Goal: Information Seeking & Learning: Check status

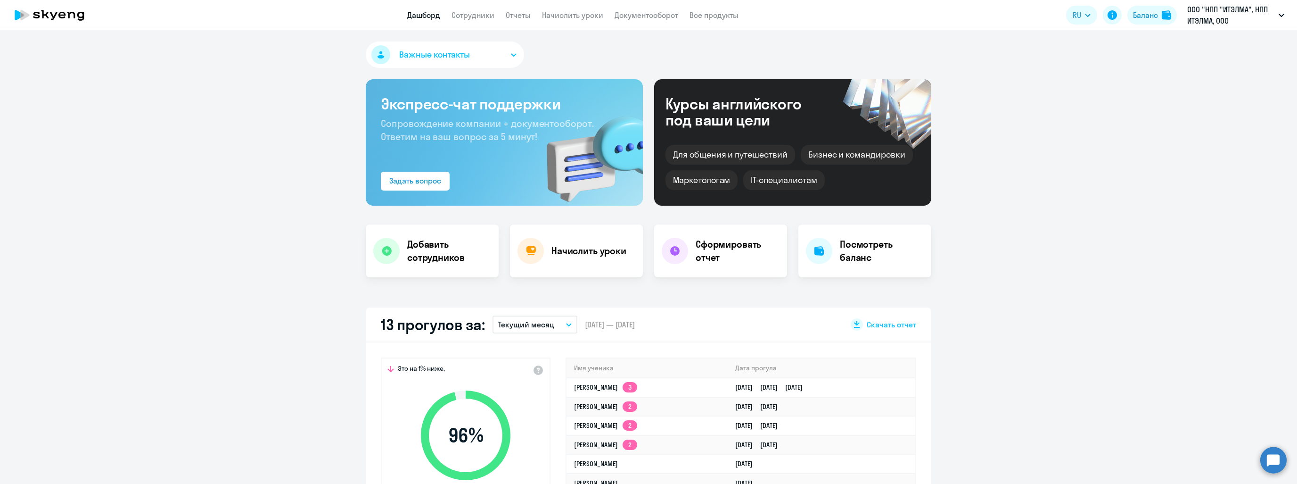
click at [519, 314] on div "13 прогулов за: Текущий месяц – [DATE] — [DATE] Скачать отчет" at bounding box center [649, 324] width 566 height 35
click at [523, 319] on p "Текущий месяц" at bounding box center [526, 324] width 56 height 11
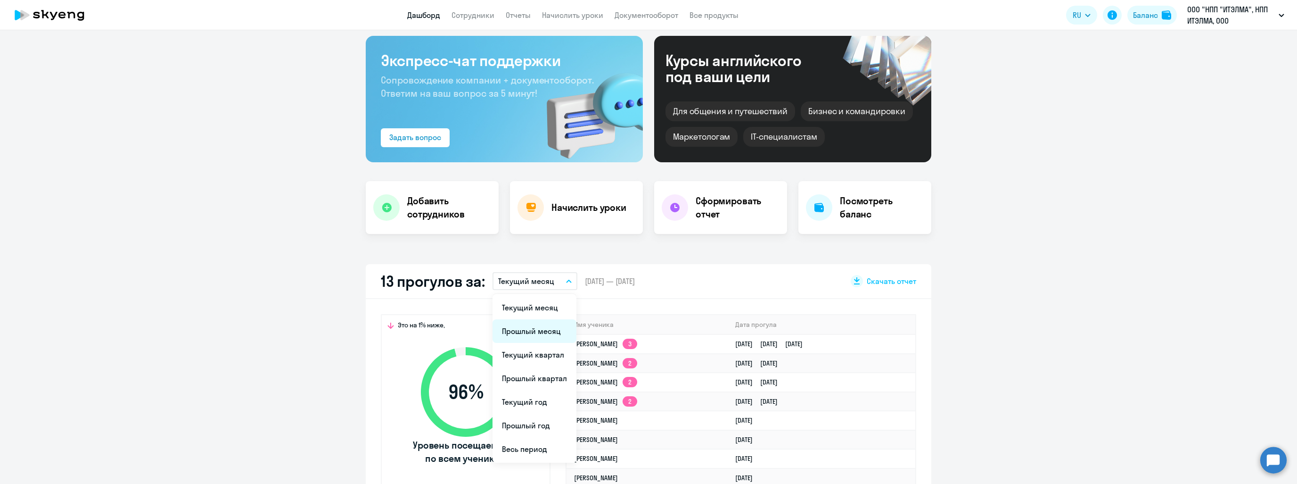
scroll to position [47, 0]
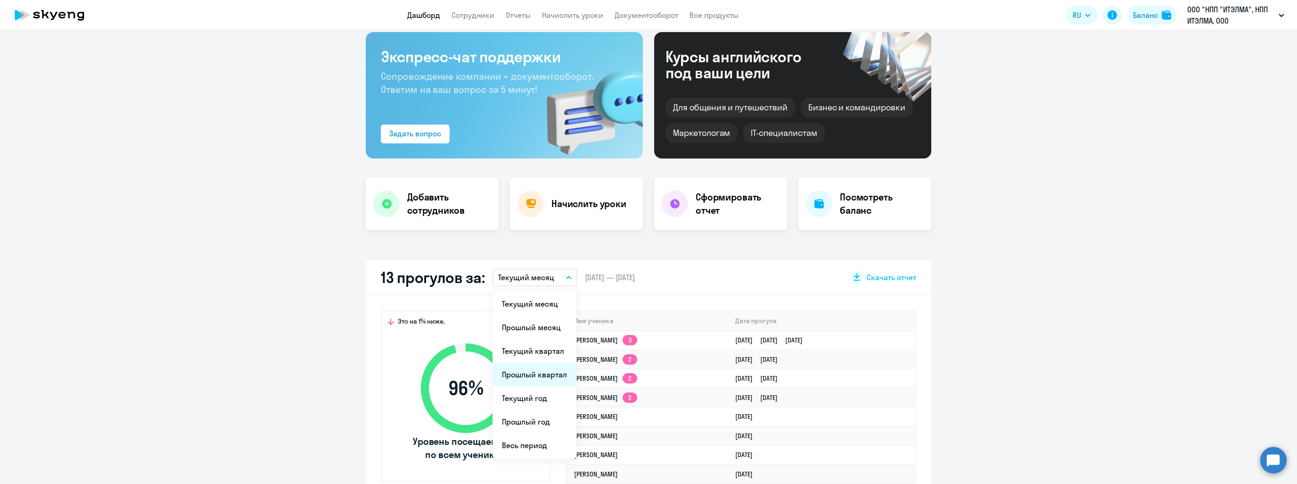
click at [524, 376] on li "Прошлый квартал" at bounding box center [535, 375] width 84 height 24
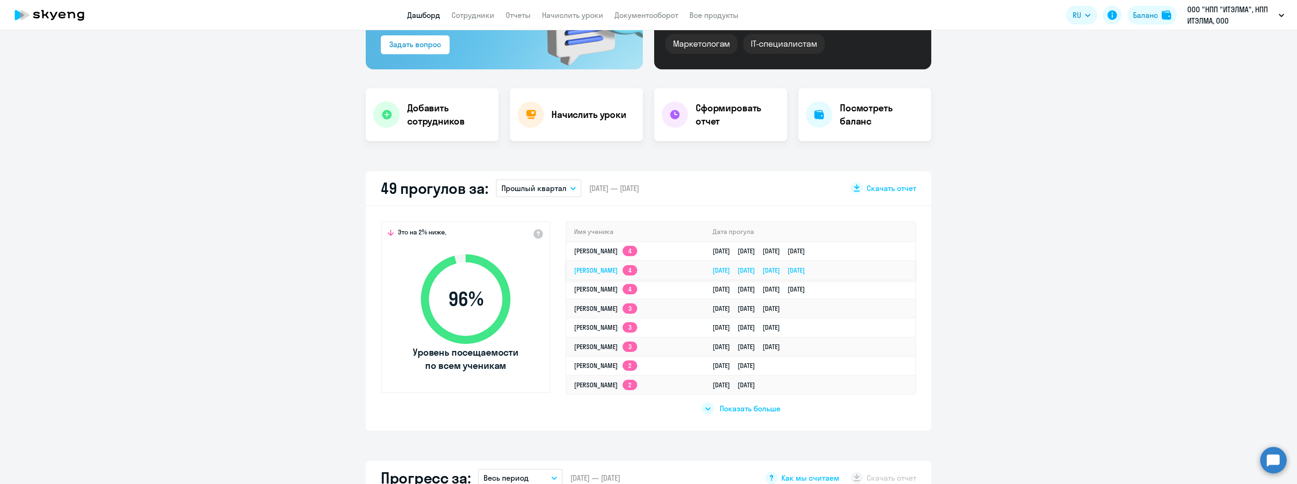
scroll to position [141, 0]
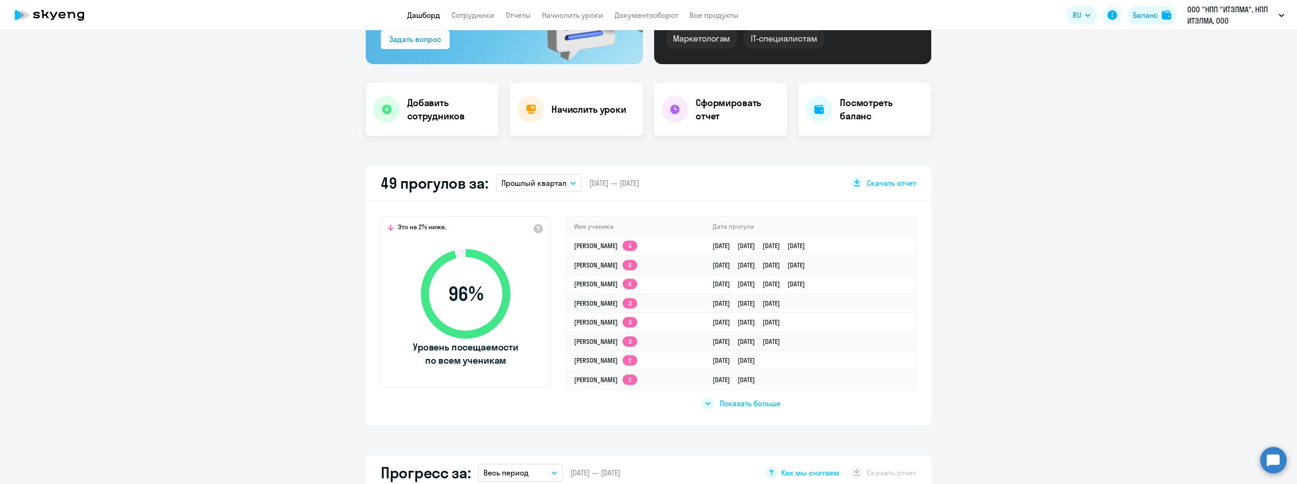
click at [571, 188] on button "Прошлый квартал" at bounding box center [539, 183] width 86 height 18
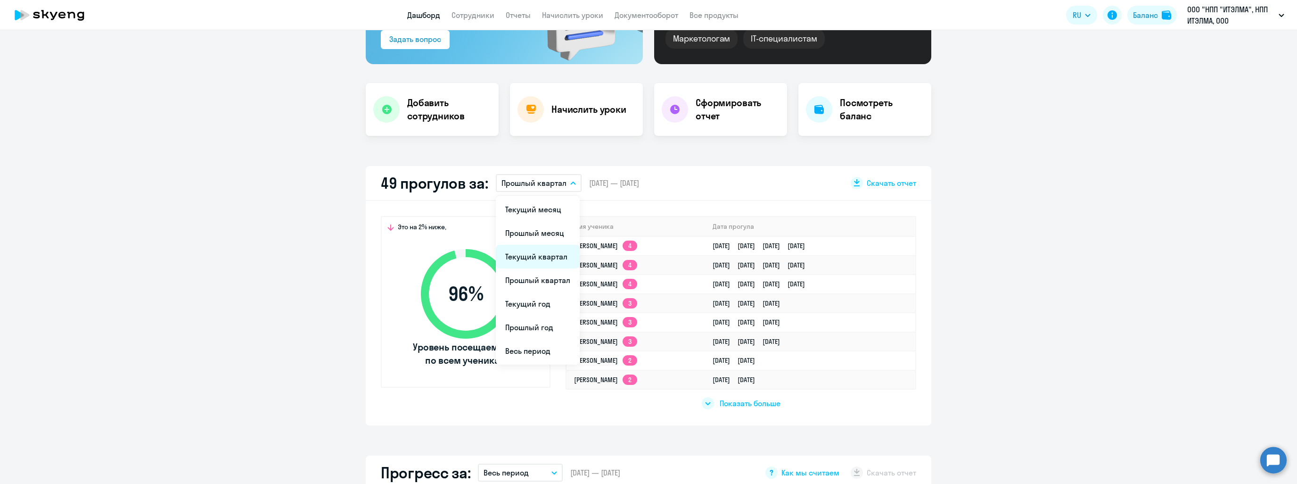
click at [543, 253] on li "Текущий квартал" at bounding box center [538, 257] width 84 height 24
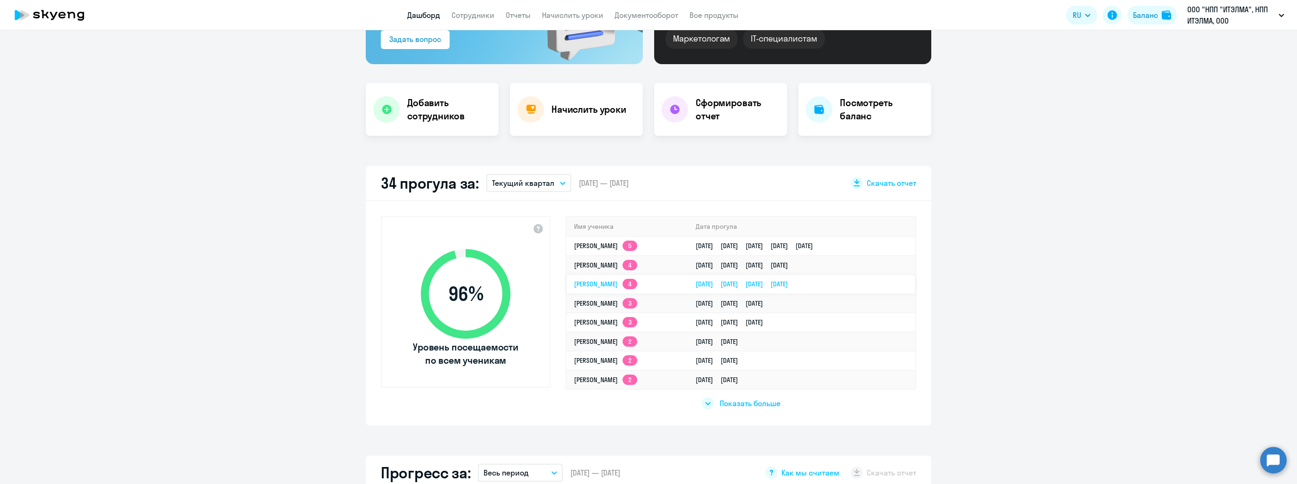
select select "30"
click at [637, 262] on link "[PERSON_NAME] 4" at bounding box center [605, 265] width 63 height 8
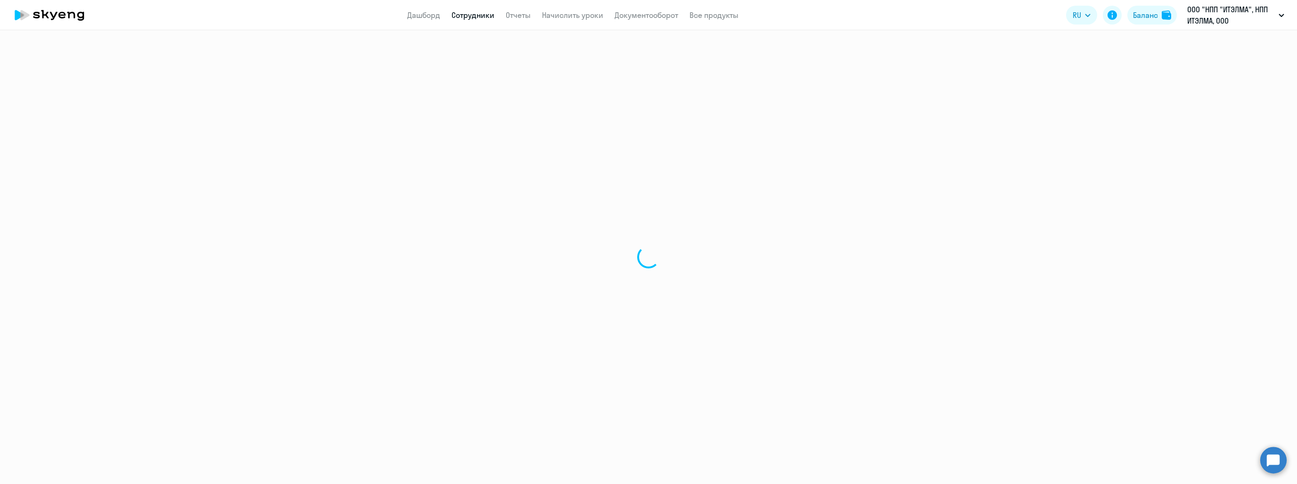
select select "english"
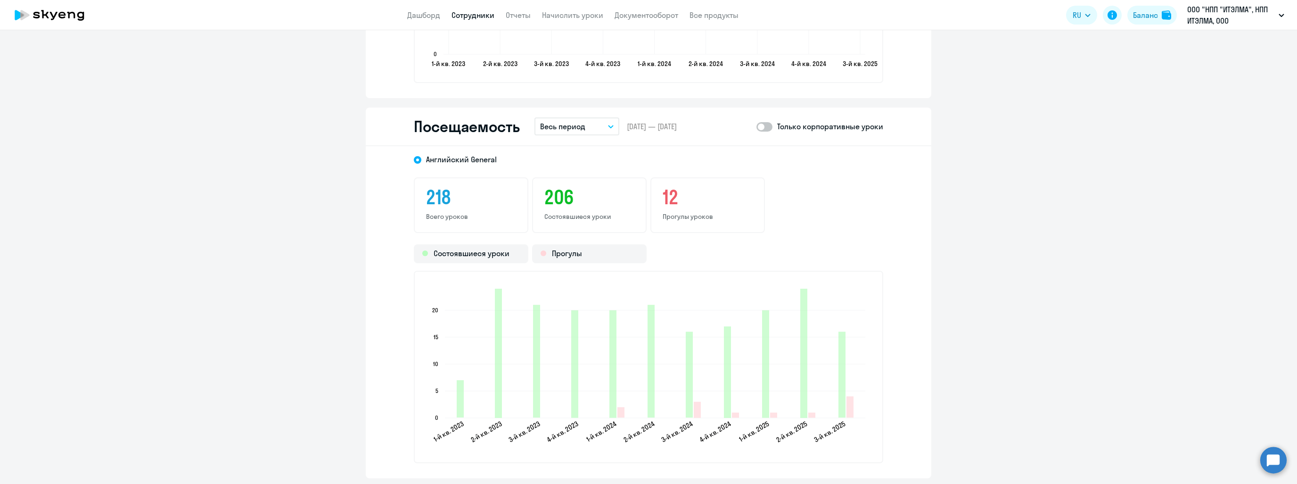
scroll to position [1131, 0]
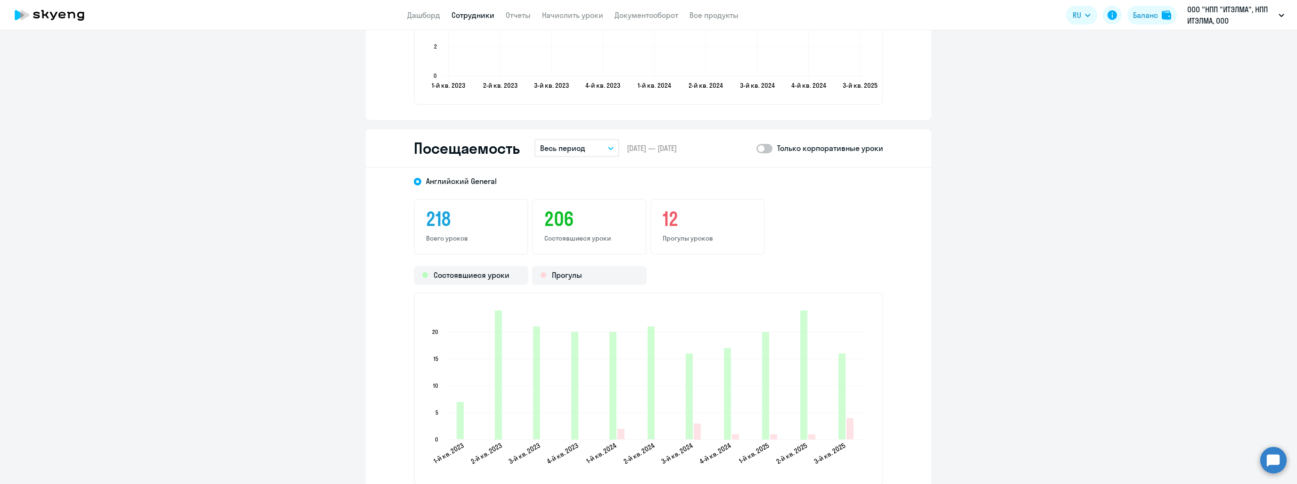
click at [595, 145] on button "Весь период" at bounding box center [577, 148] width 85 height 18
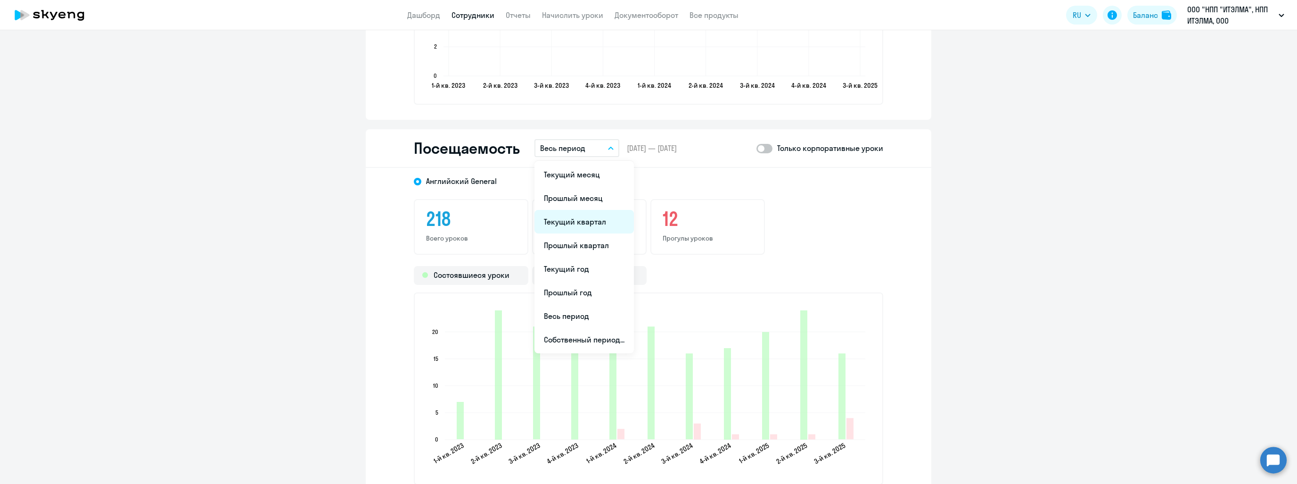
click at [583, 223] on li "Текущий квартал" at bounding box center [584, 222] width 99 height 24
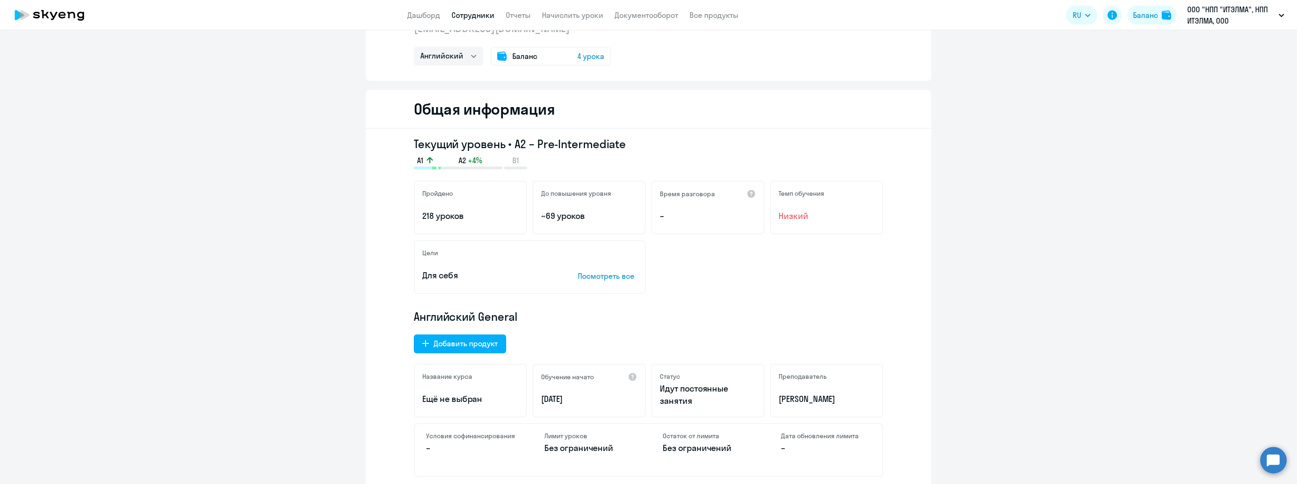
scroll to position [0, 0]
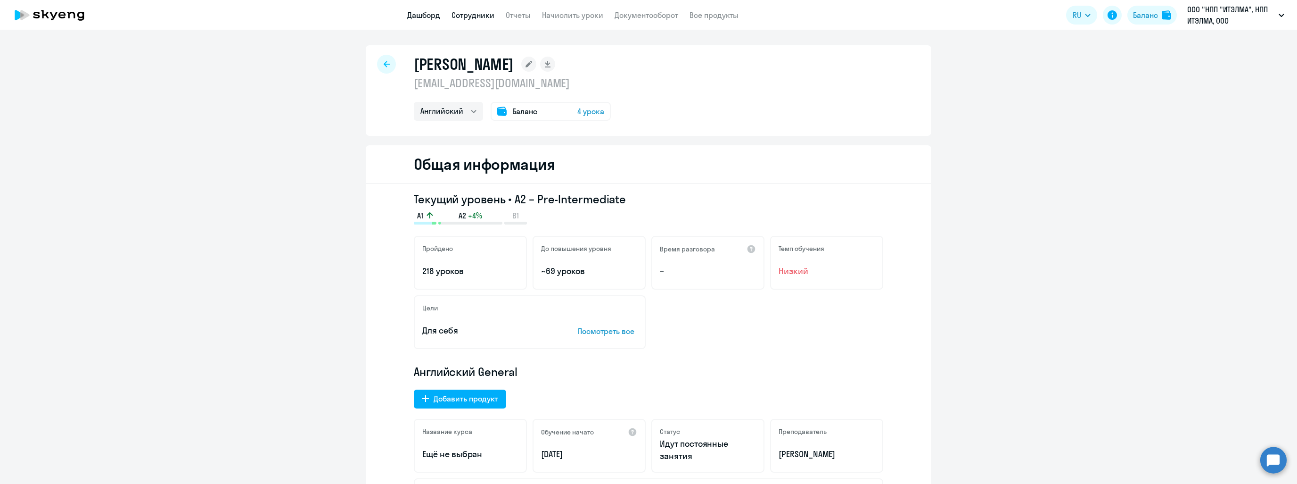
click at [420, 15] on link "Дашборд" at bounding box center [423, 14] width 33 height 9
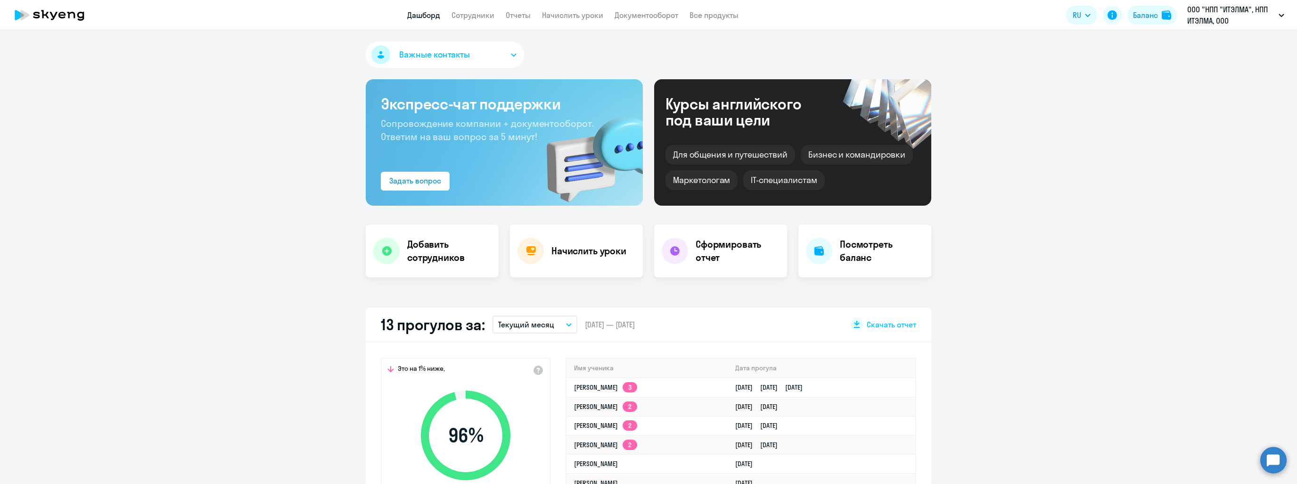
select select "30"
